Goal: Task Accomplishment & Management: Manage account settings

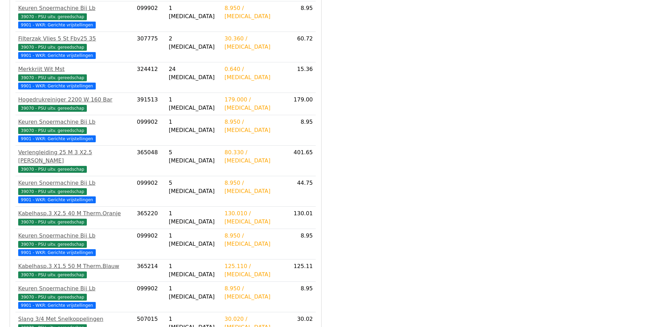
scroll to position [303, 0]
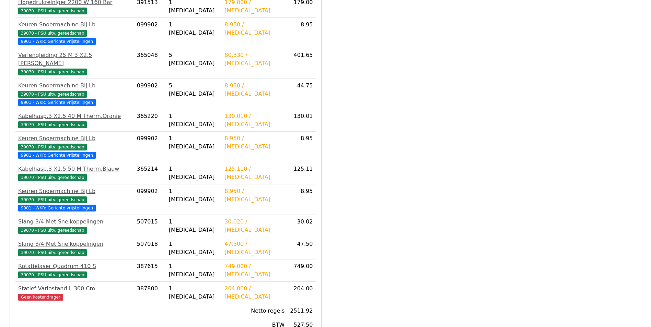
click at [39, 294] on span "Geen kostendrager" at bounding box center [40, 297] width 45 height 7
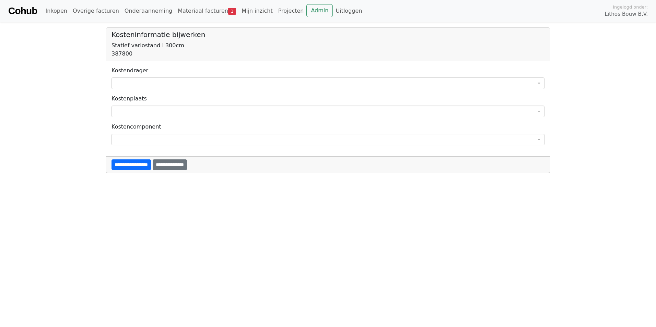
click at [309, 78] on span at bounding box center [327, 84] width 433 height 12
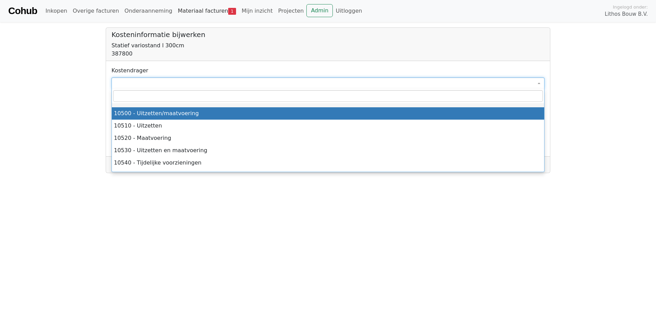
click at [192, 12] on link "Materiaal facturen 1" at bounding box center [207, 11] width 64 height 14
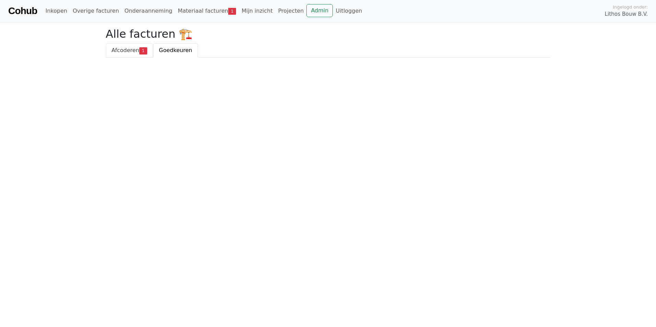
click at [120, 49] on span "Afcoderen" at bounding box center [125, 50] width 28 height 7
click at [138, 86] on div "208689 - Leeuwbouw" at bounding box center [327, 84] width 433 height 8
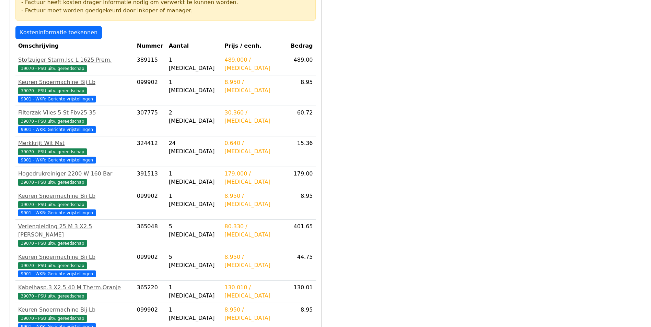
scroll to position [303, 0]
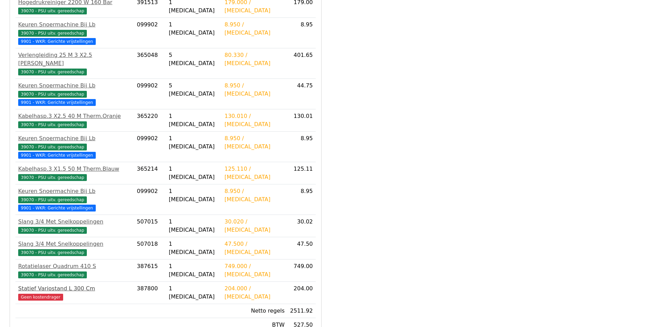
click at [45, 294] on span "Geen kostendrager" at bounding box center [40, 297] width 45 height 7
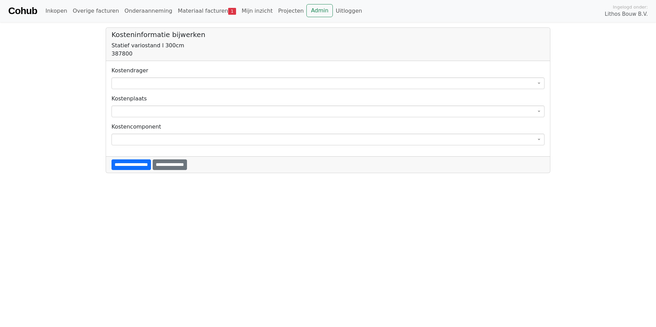
click at [126, 83] on span at bounding box center [327, 84] width 433 height 12
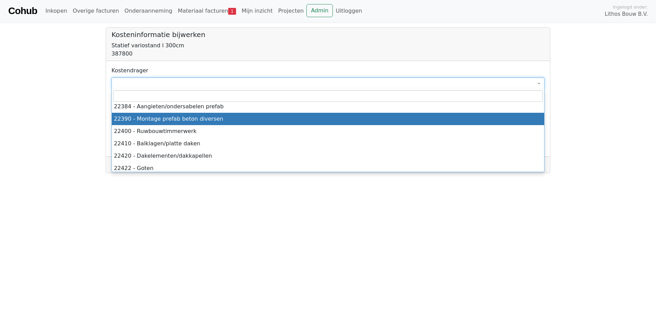
scroll to position [3979, 0]
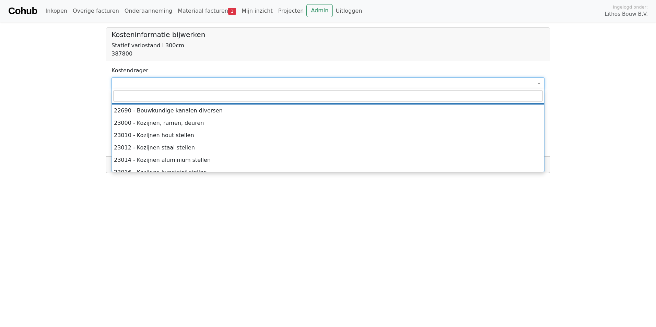
click at [539, 85] on span at bounding box center [327, 84] width 433 height 12
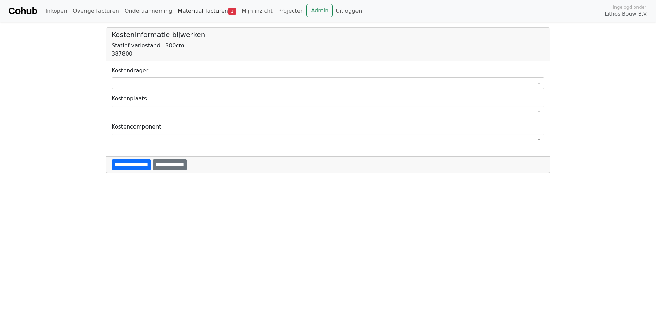
click at [180, 10] on link "Materiaal facturen 1" at bounding box center [207, 11] width 64 height 14
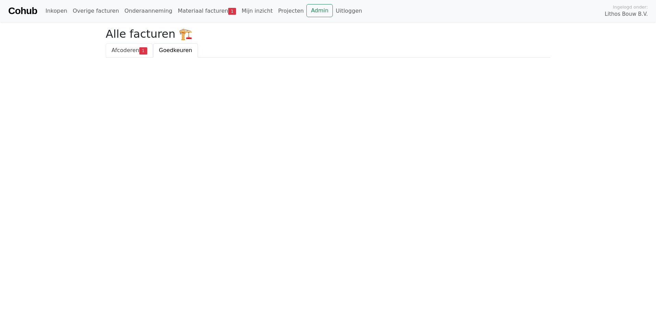
click at [125, 51] on span "Afcoderen" at bounding box center [125, 50] width 28 height 7
click at [143, 87] on div "208689 - Leeuwbouw" at bounding box center [327, 84] width 433 height 8
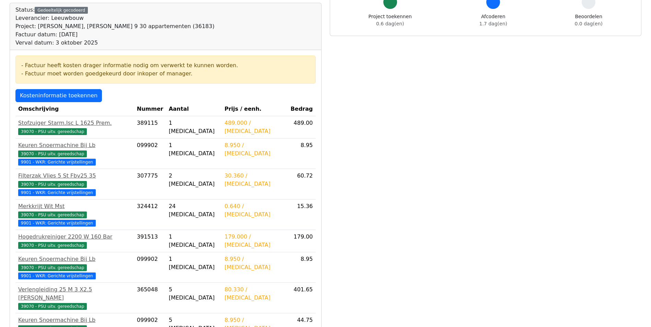
scroll to position [303, 0]
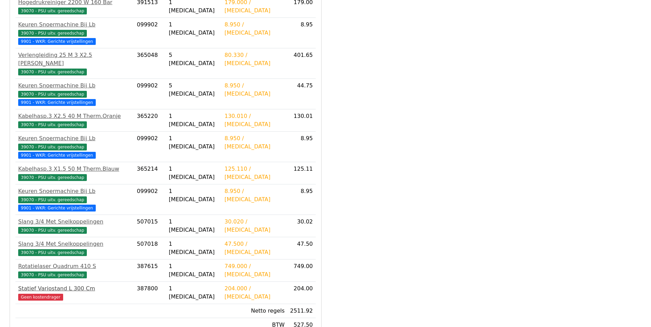
click at [47, 294] on span "Geen kostendrager" at bounding box center [40, 297] width 45 height 7
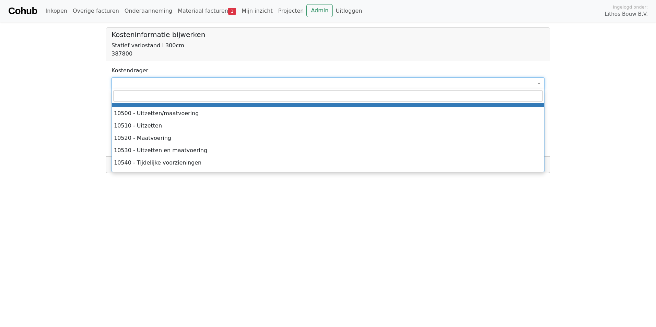
click at [540, 81] on span at bounding box center [539, 84] width 1 height 12
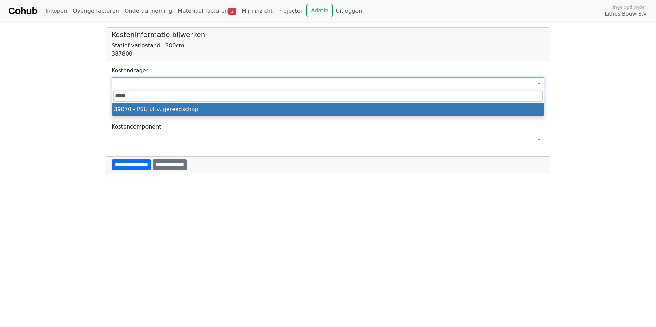
type input "*****"
select select "***"
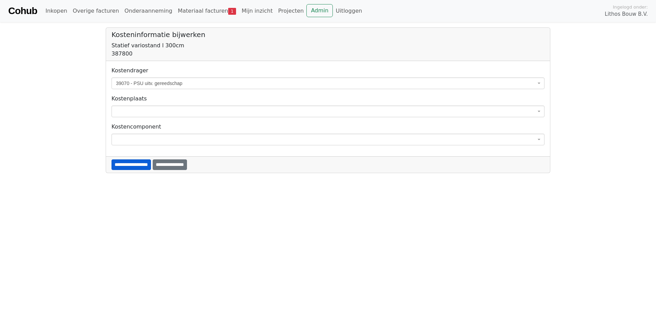
click at [138, 164] on input "**********" at bounding box center [130, 165] width 39 height 11
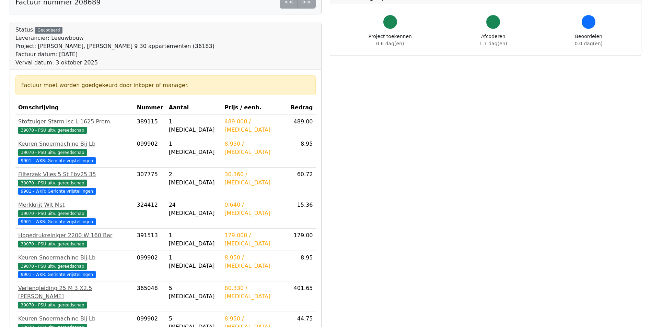
scroll to position [302, 0]
